Goal: Transaction & Acquisition: Download file/media

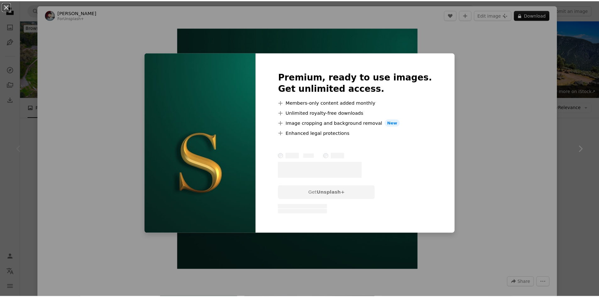
scroll to position [94, 0]
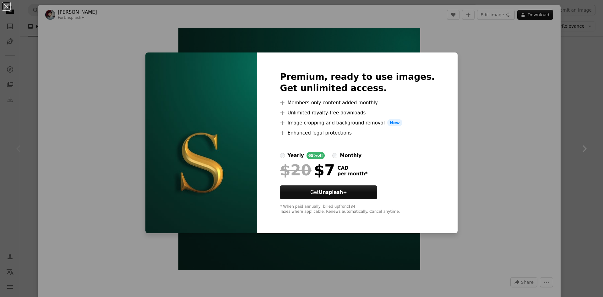
click at [460, 172] on div "An X shape Premium, ready to use images. Get unlimited access. A plus sign Memb…" at bounding box center [301, 148] width 603 height 297
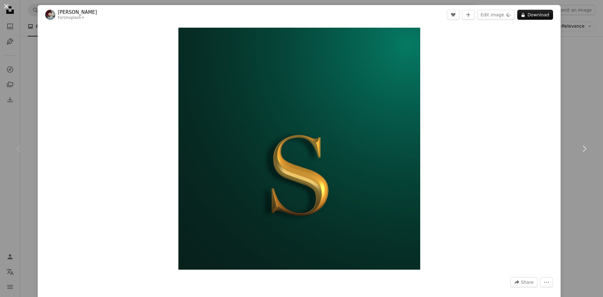
click at [3, 6] on button "An X shape" at bounding box center [7, 7] width 8 height 8
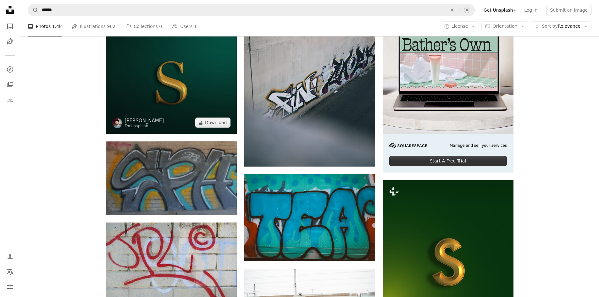
scroll to position [251, 0]
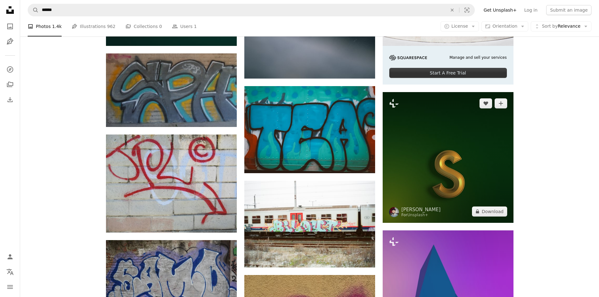
click at [451, 137] on img at bounding box center [447, 157] width 131 height 131
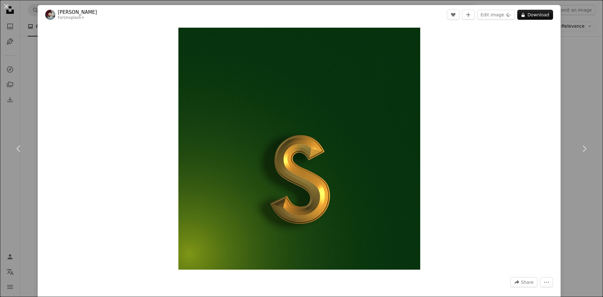
click at [7, 8] on button "An X shape" at bounding box center [7, 7] width 8 height 8
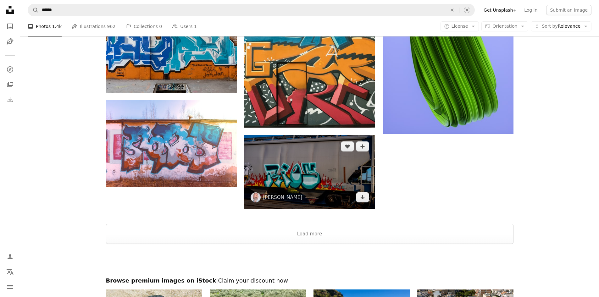
scroll to position [880, 0]
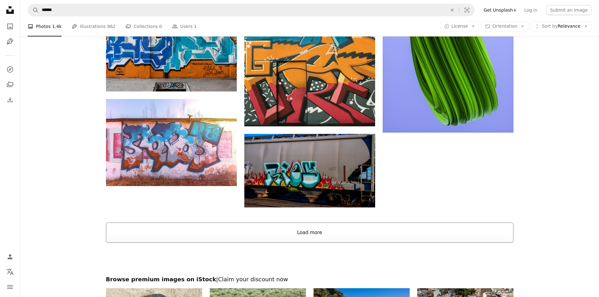
click at [265, 224] on button "Load more" at bounding box center [309, 232] width 407 height 20
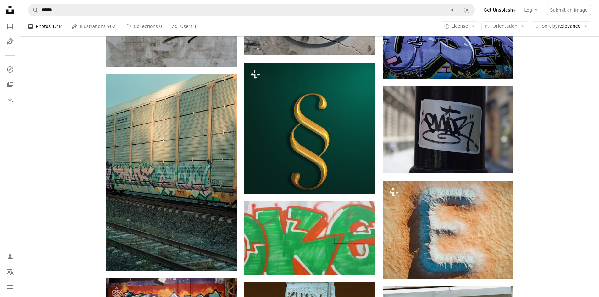
scroll to position [1571, 0]
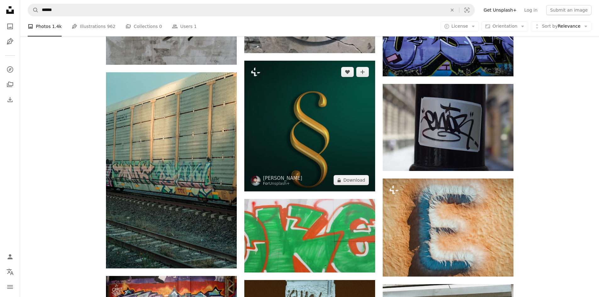
click at [292, 160] on img at bounding box center [309, 126] width 131 height 131
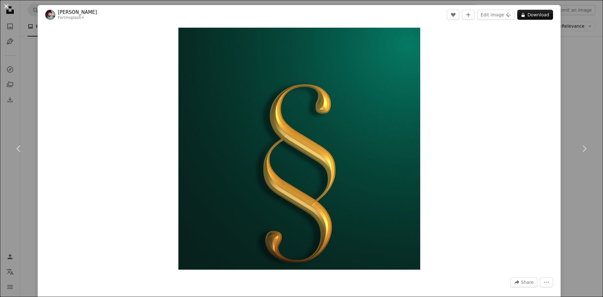
click at [8, 8] on button "An X shape" at bounding box center [7, 7] width 8 height 8
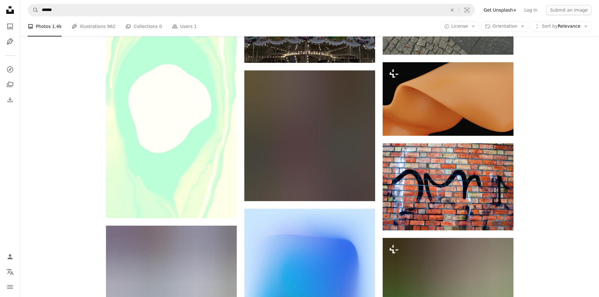
scroll to position [8357, 0]
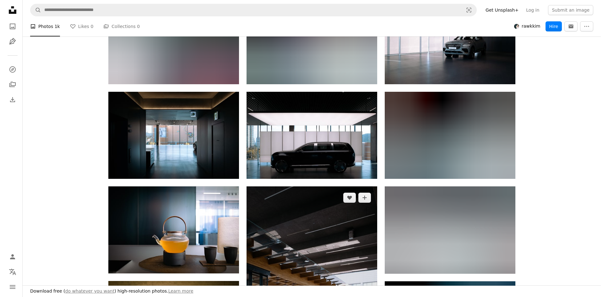
scroll to position [189, 0]
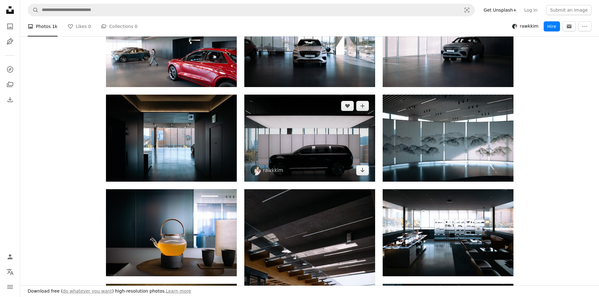
click at [308, 160] on img at bounding box center [309, 138] width 131 height 87
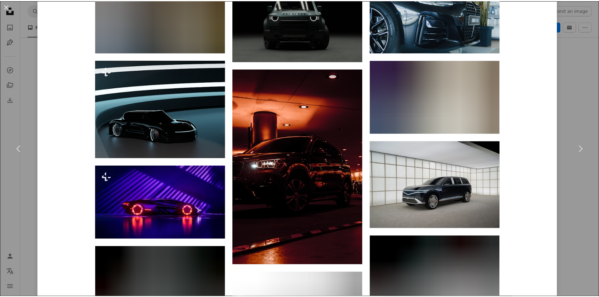
scroll to position [2006, 0]
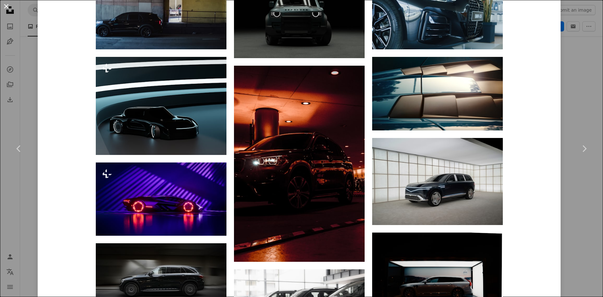
click at [6, 8] on button "An X shape" at bounding box center [7, 7] width 8 height 8
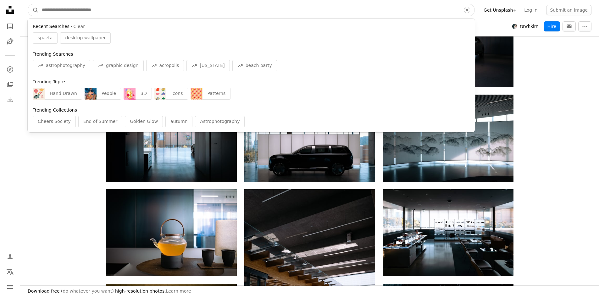
click at [99, 8] on input "Find visuals sitewide" at bounding box center [249, 10] width 420 height 12
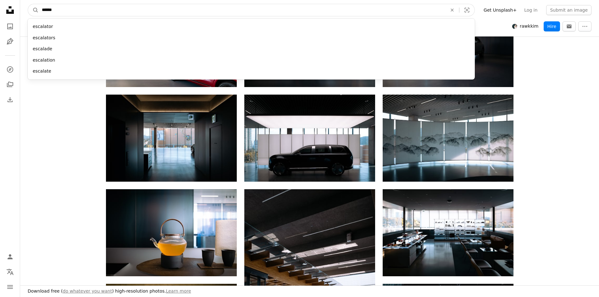
type input "*******"
click button "A magnifying glass" at bounding box center [33, 10] width 11 height 12
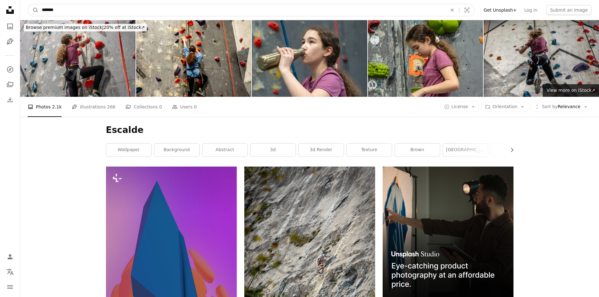
click at [52, 11] on input "*******" at bounding box center [242, 10] width 406 height 12
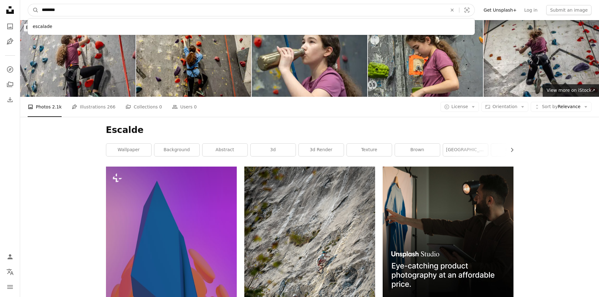
type input "********"
click at [28, 4] on button "A magnifying glass" at bounding box center [33, 10] width 11 height 12
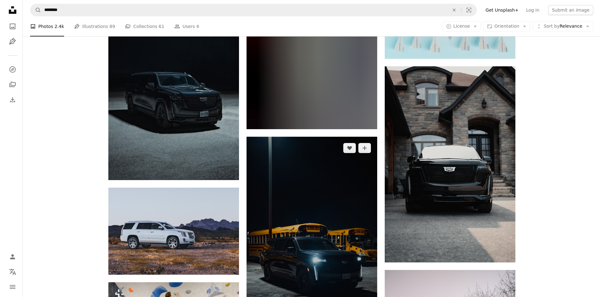
scroll to position [369, 0]
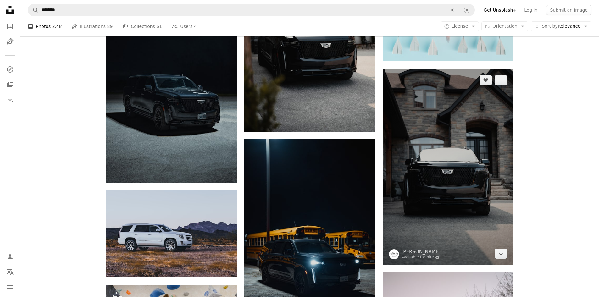
click at [438, 157] on img at bounding box center [447, 167] width 131 height 196
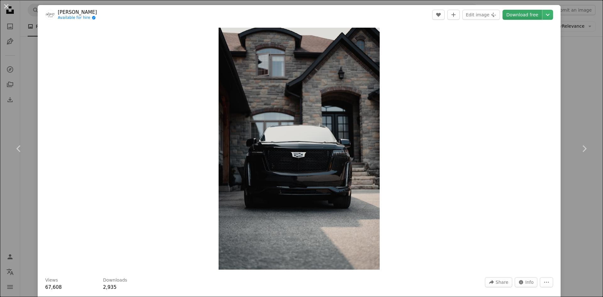
click at [512, 12] on link "Download free" at bounding box center [523, 15] width 40 height 10
